Goal: Navigation & Orientation: Go to known website

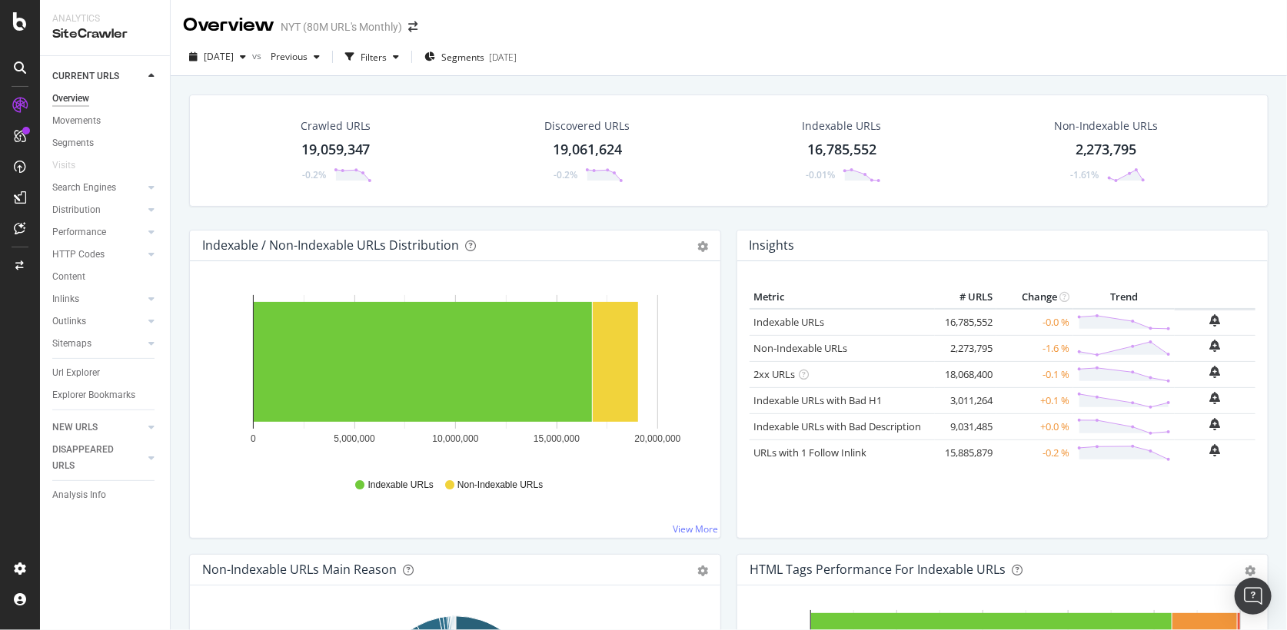
click at [234, 58] on span "[DATE]" at bounding box center [219, 56] width 30 height 13
click at [19, 11] on div at bounding box center [20, 315] width 40 height 630
click at [18, 15] on icon at bounding box center [20, 21] width 14 height 18
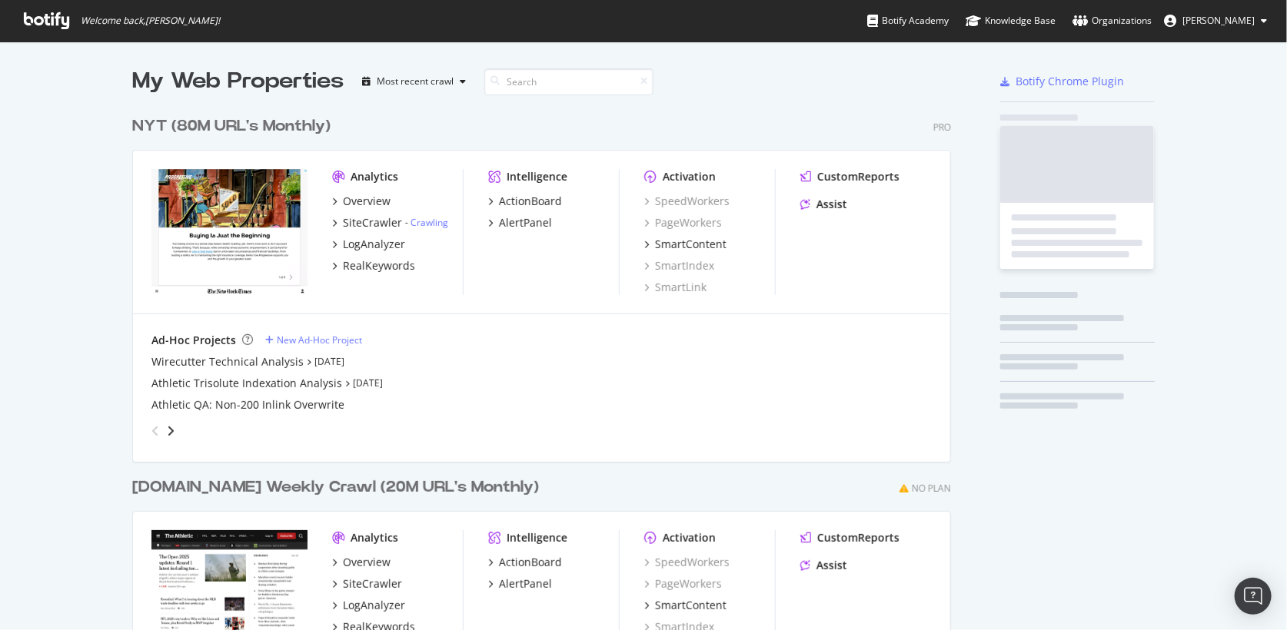
scroll to position [630, 831]
